Goal: Find specific page/section: Find specific page/section

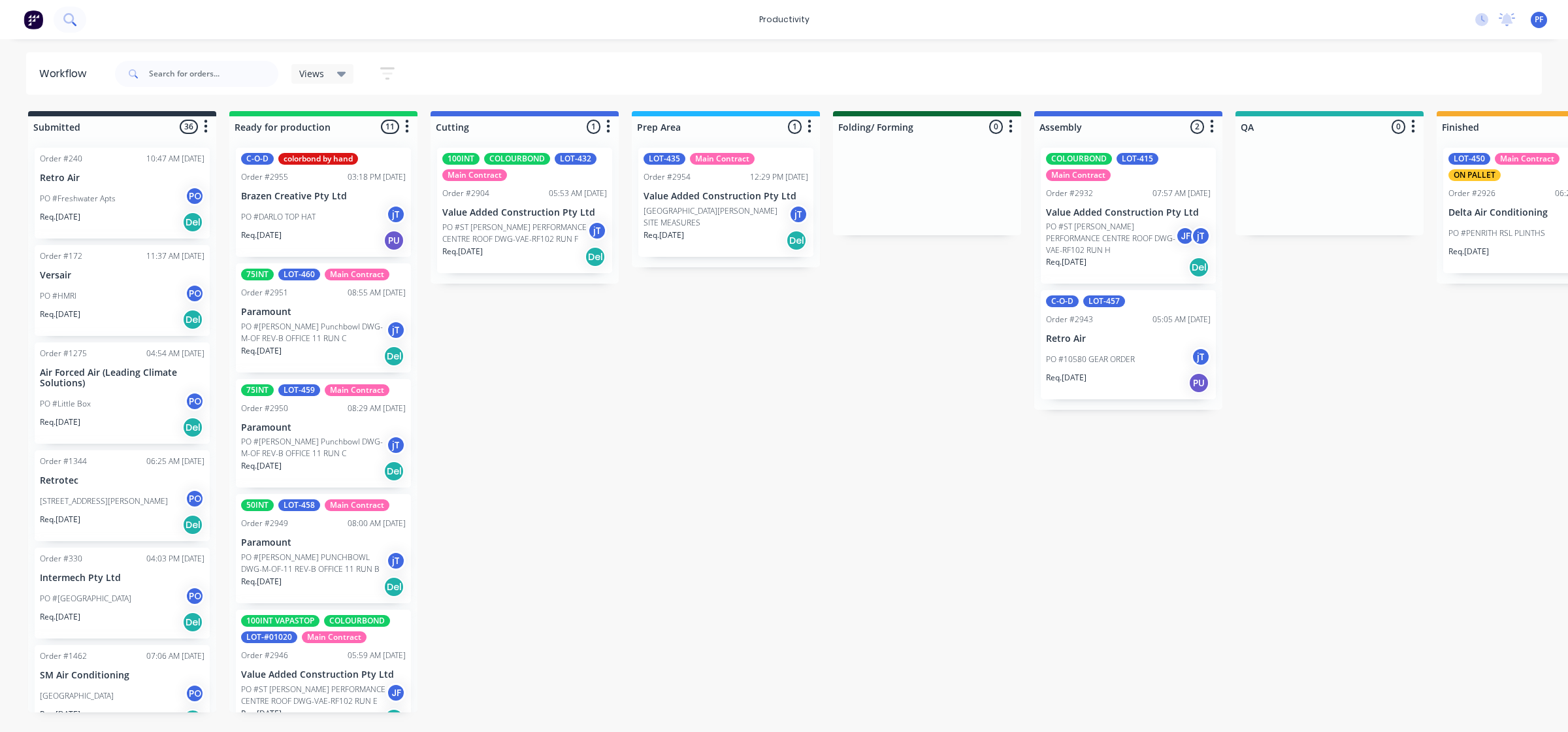
scroll to position [0, 626]
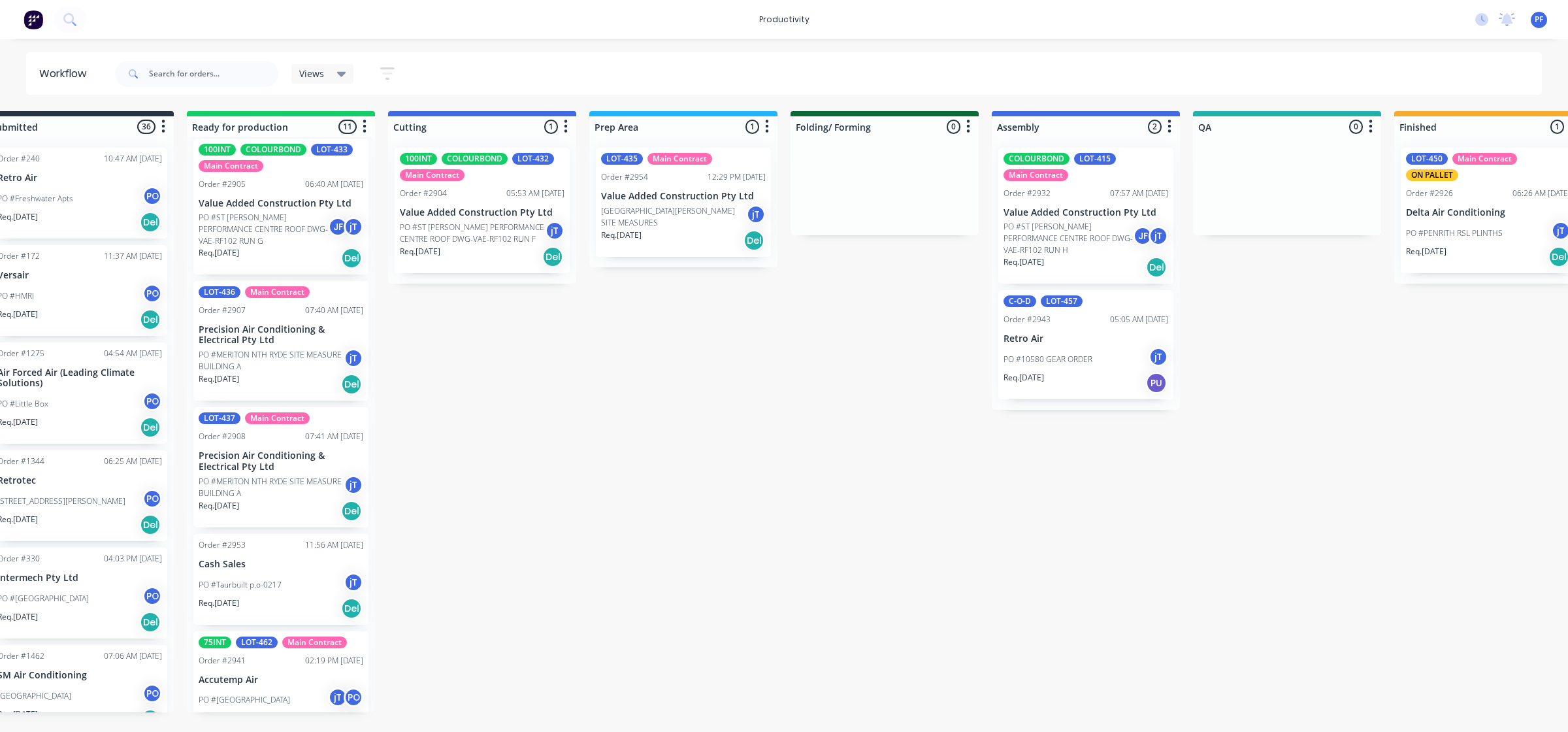
scroll to position [759, 0]
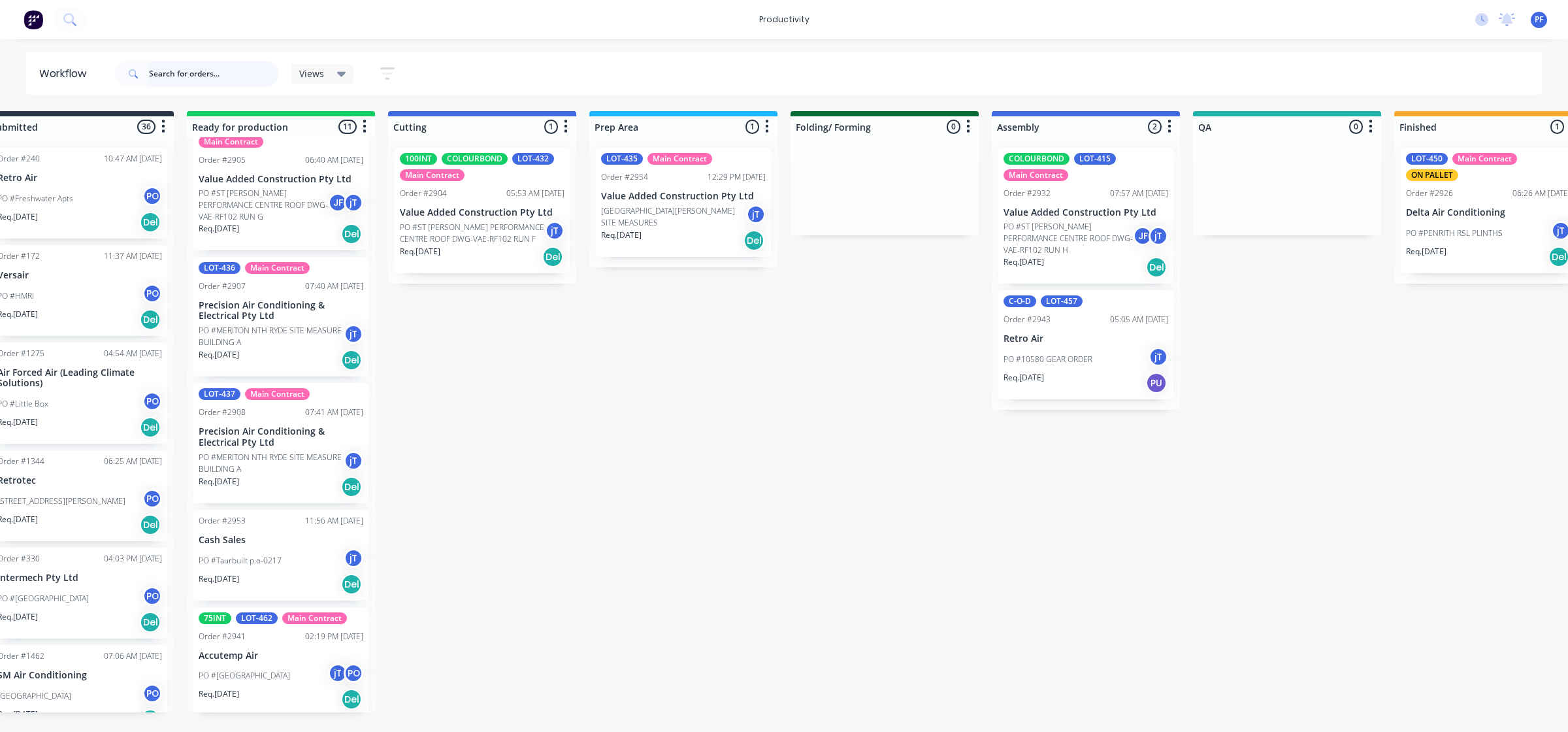
click at [204, 71] on input "text" at bounding box center [214, 73] width 129 height 27
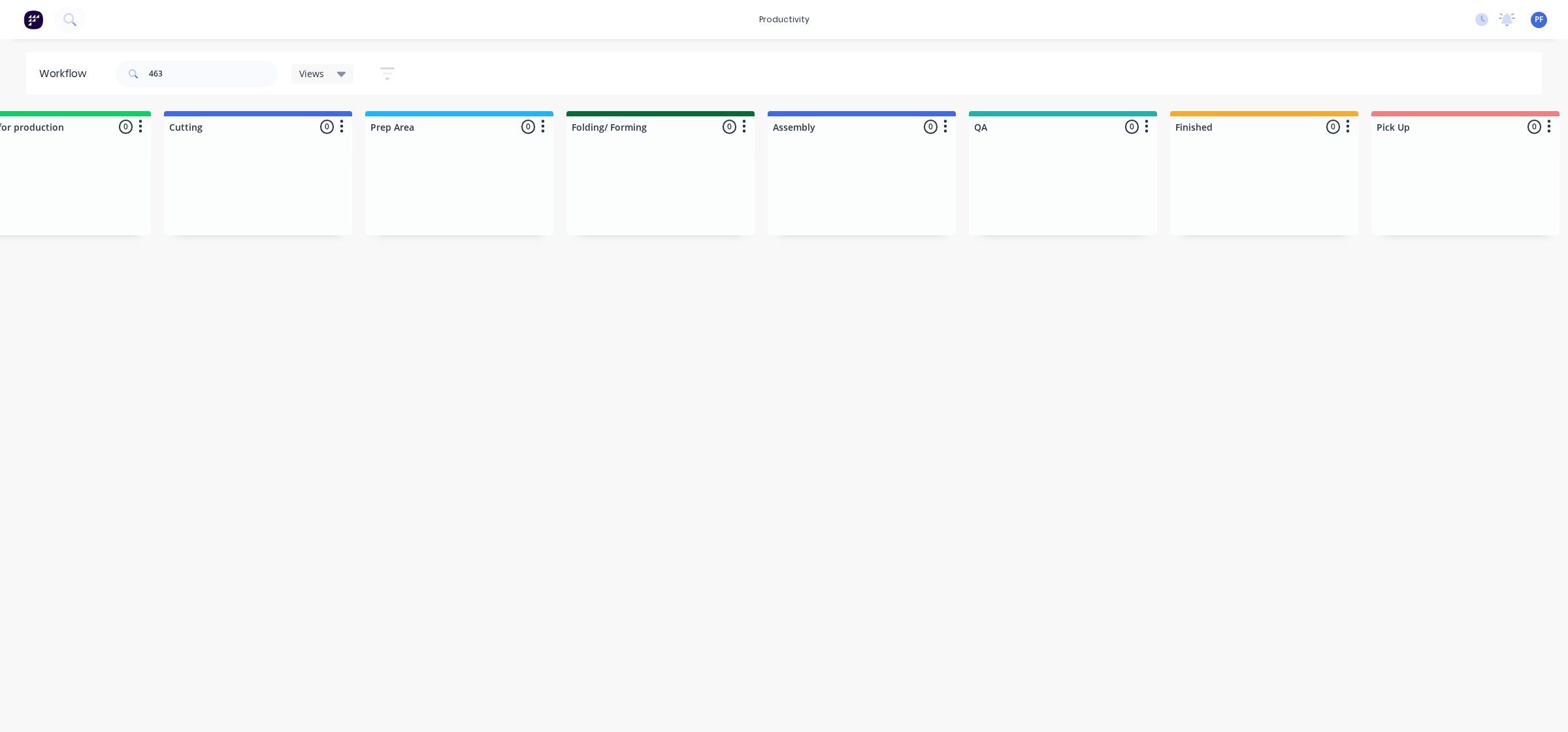
scroll to position [0, 990]
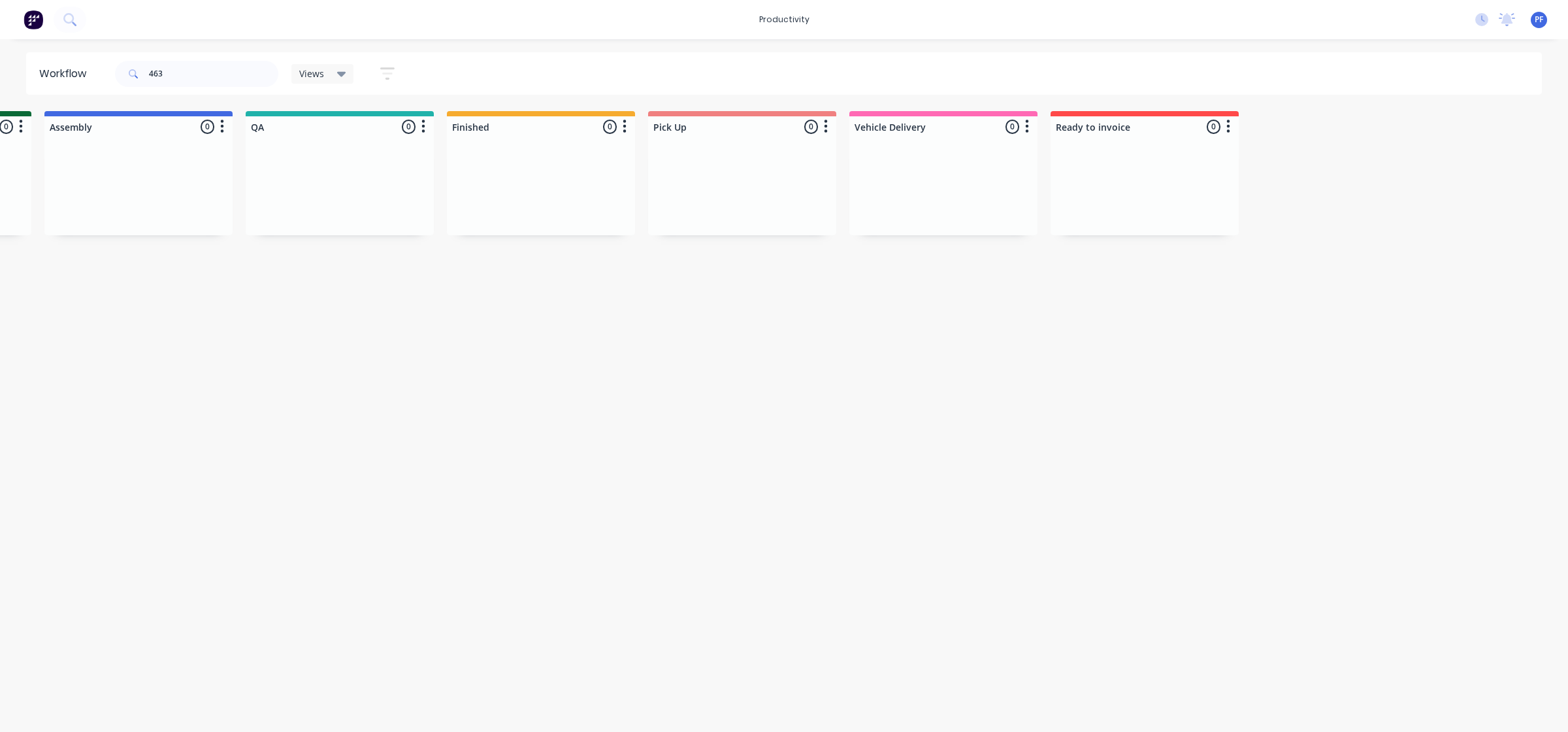
drag, startPoint x: 399, startPoint y: 495, endPoint x: 707, endPoint y: 521, distance: 309.1
drag, startPoint x: 449, startPoint y: 426, endPoint x: 710, endPoint y: 471, distance: 264.9
drag, startPoint x: 697, startPoint y: 729, endPoint x: 660, endPoint y: 739, distance: 38.3
drag, startPoint x: 221, startPoint y: 96, endPoint x: 227, endPoint y: 86, distance: 11.7
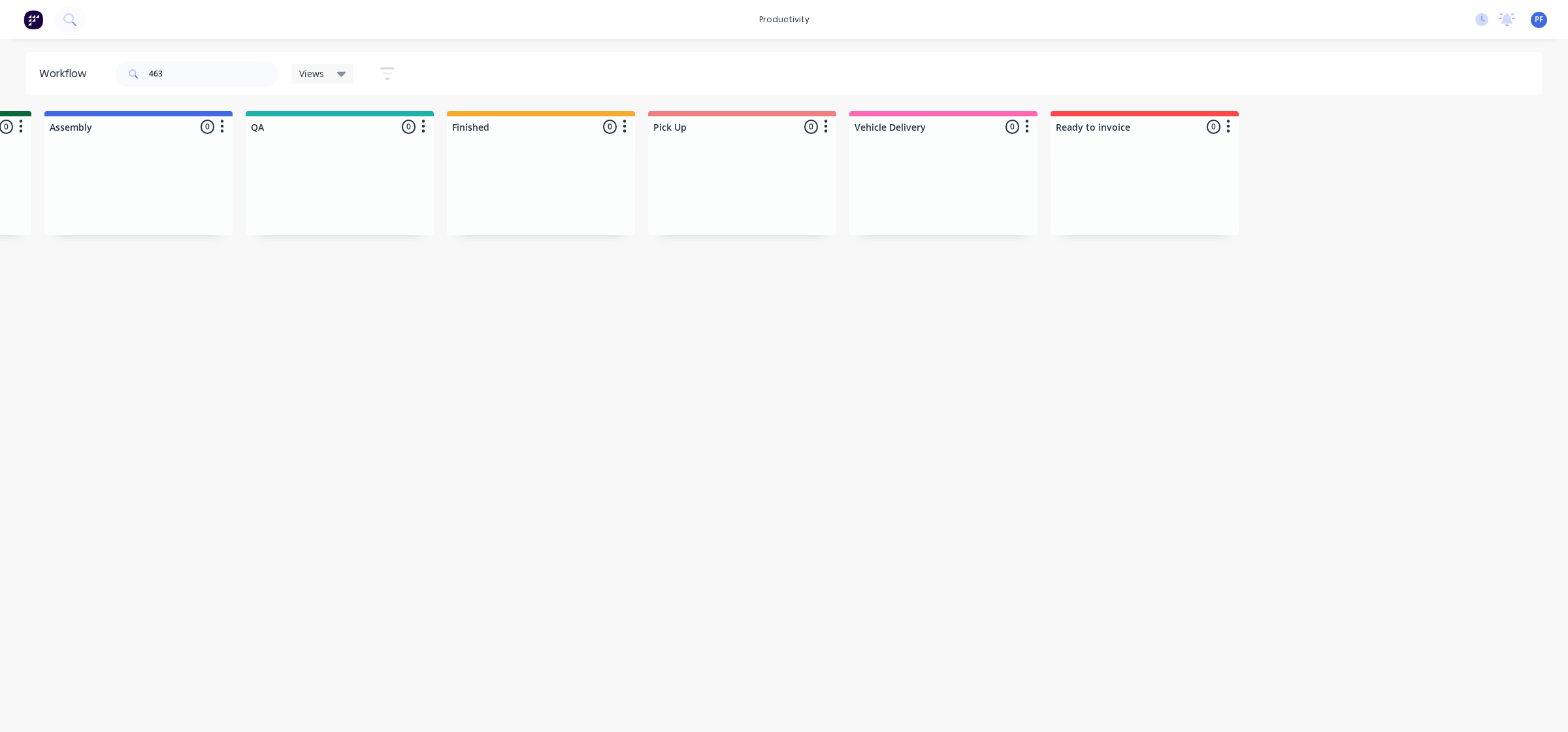
click at [227, 82] on input "463" at bounding box center [214, 73] width 129 height 27
type input "4"
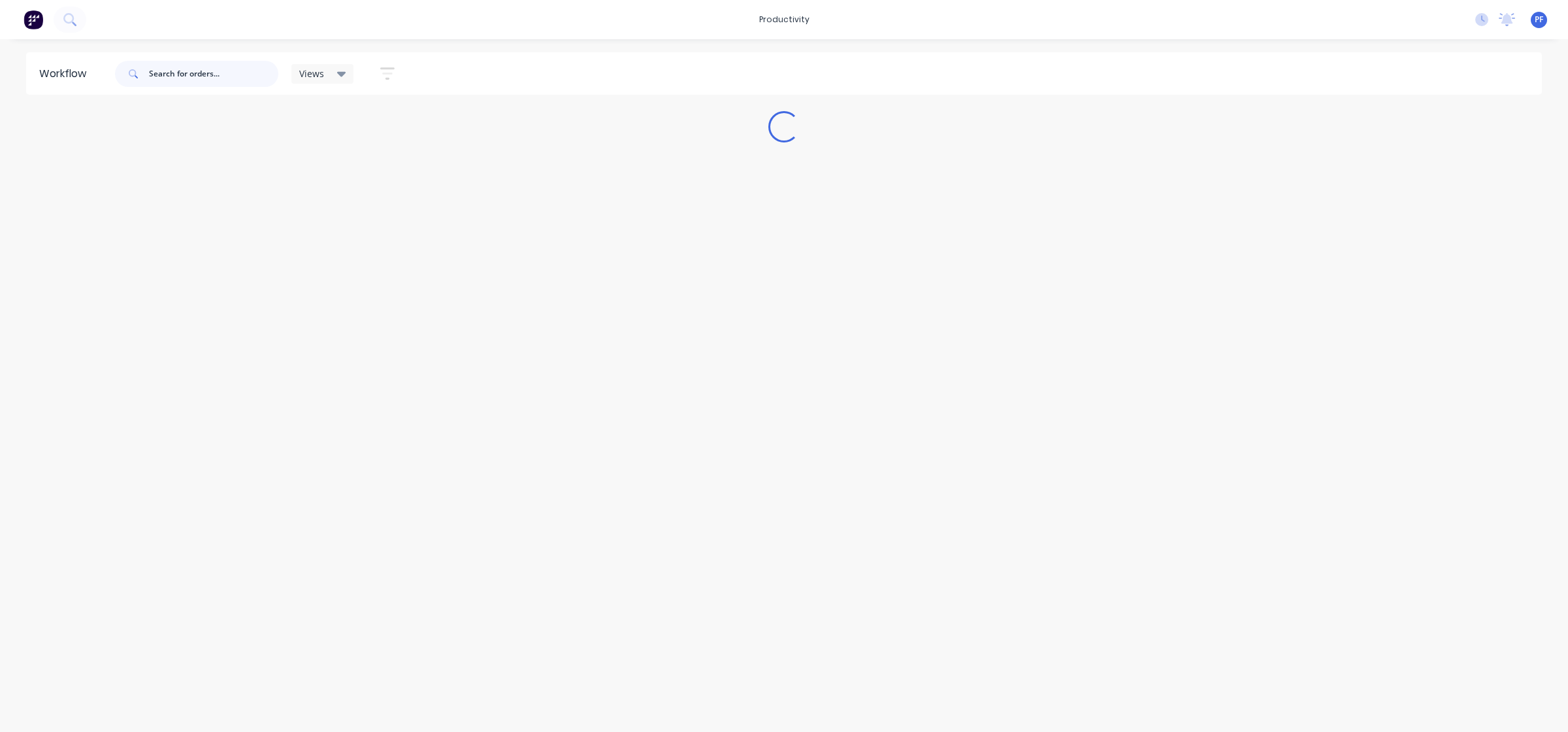
scroll to position [0, 0]
